Goal: Navigation & Orientation: Understand site structure

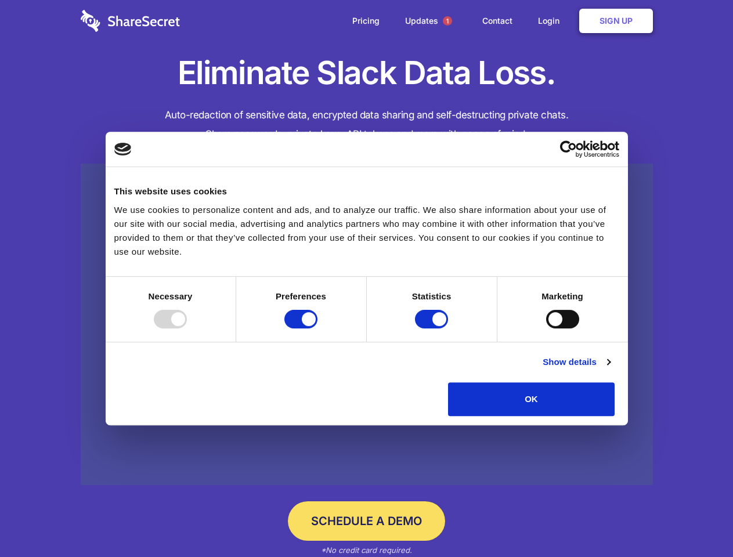
click at [187, 329] on div at bounding box center [170, 319] width 33 height 19
click at [317, 329] on input "Preferences" at bounding box center [300, 319] width 33 height 19
checkbox input "false"
click at [433, 329] on input "Statistics" at bounding box center [431, 319] width 33 height 19
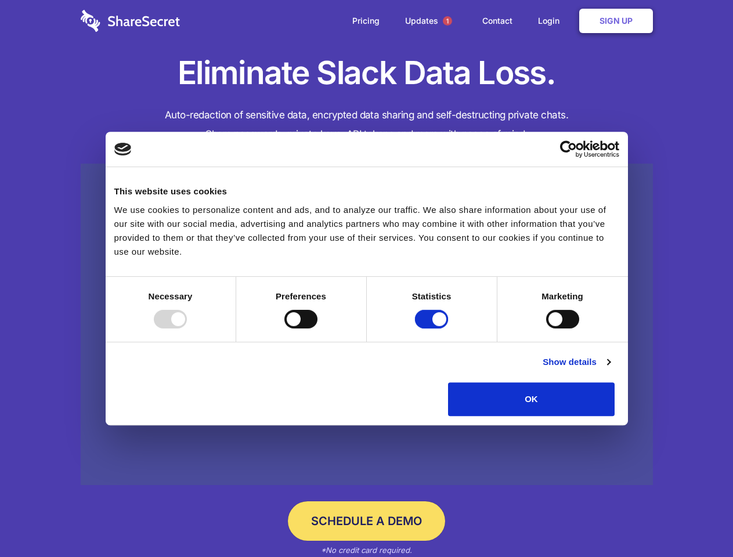
checkbox input "false"
click at [546, 329] on input "Marketing" at bounding box center [562, 319] width 33 height 19
checkbox input "true"
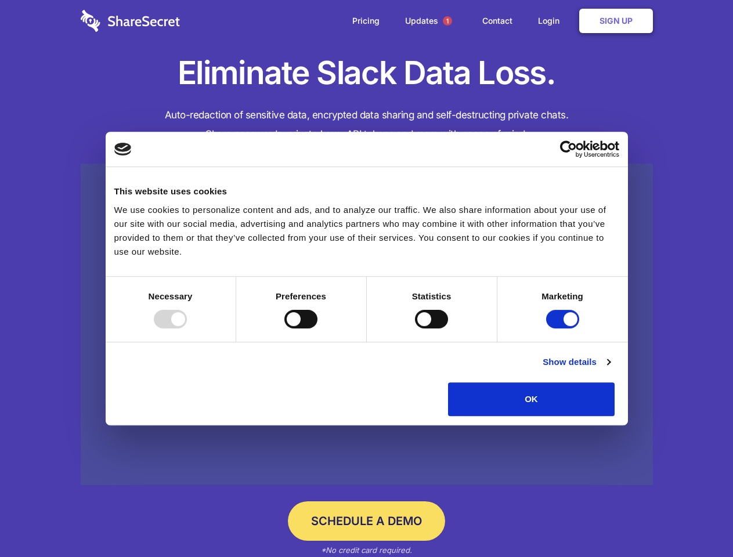
click at [610, 369] on link "Show details" at bounding box center [576, 362] width 67 height 14
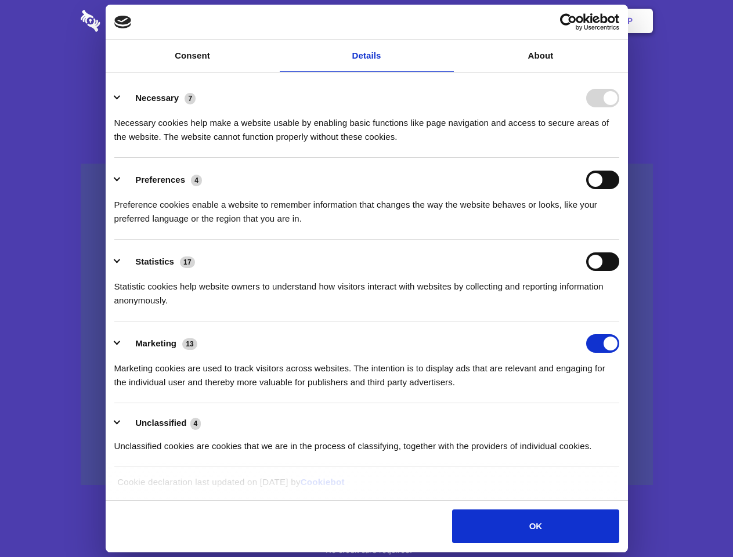
click at [625, 420] on ul "Necessary 7 Necessary cookies help make a website usable by enabling basic func…" at bounding box center [367, 271] width 516 height 391
